Goal: Task Accomplishment & Management: Manage account settings

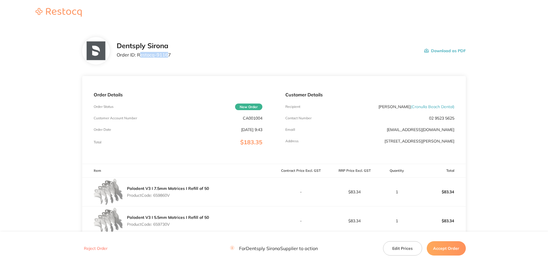
drag, startPoint x: 168, startPoint y: 57, endPoint x: 143, endPoint y: 57, distance: 24.1
click at [141, 57] on p "Order ID: Restocq- 91167" at bounding box center [144, 54] width 54 height 5
drag, startPoint x: 143, startPoint y: 57, endPoint x: 171, endPoint y: 57, distance: 27.3
click at [171, 57] on div "Dentsply Sirona Order ID: Restocq- 91167 Download as PDF" at bounding box center [291, 51] width 349 height 18
drag, startPoint x: 171, startPoint y: 57, endPoint x: 140, endPoint y: 57, distance: 31.0
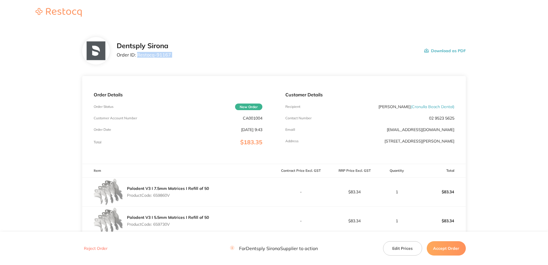
click at [140, 57] on div "Dentsply Sirona Order ID: Restocq- 91167 Download as PDF" at bounding box center [291, 51] width 349 height 18
copy p "Restocq- 91167"
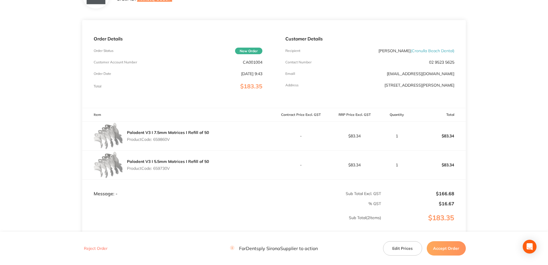
scroll to position [111, 0]
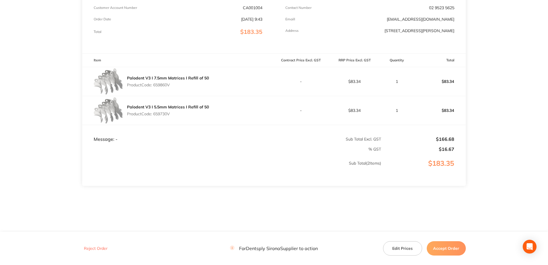
drag, startPoint x: 174, startPoint y: 86, endPoint x: 155, endPoint y: 85, distance: 19.8
click at [155, 85] on p "Product Code: 659860V" at bounding box center [168, 85] width 82 height 5
copy p "659860V"
click at [444, 245] on button "Accept Order" at bounding box center [446, 249] width 39 height 14
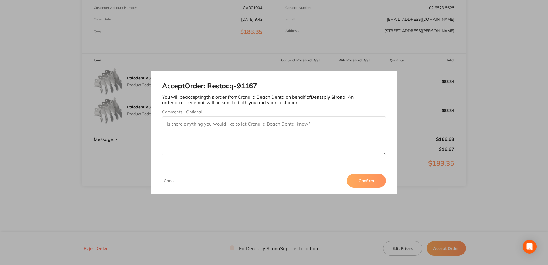
click at [370, 182] on button "Confirm" at bounding box center [366, 181] width 39 height 14
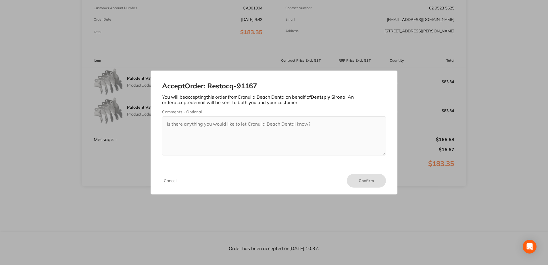
scroll to position [110, 0]
